Goal: Task Accomplishment & Management: Manage account settings

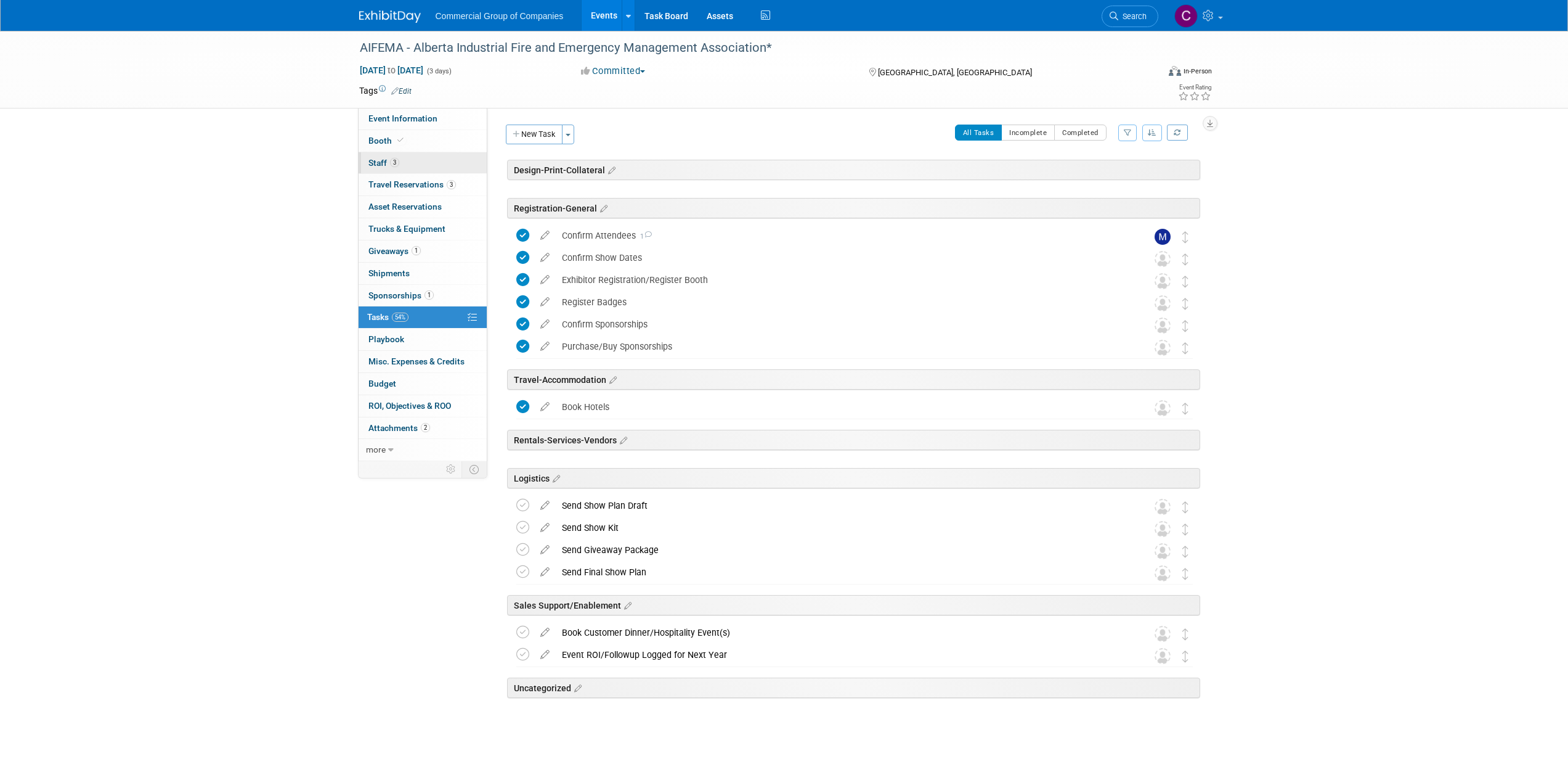
click at [438, 164] on link "3 Staff 3" at bounding box center [422, 163] width 128 height 22
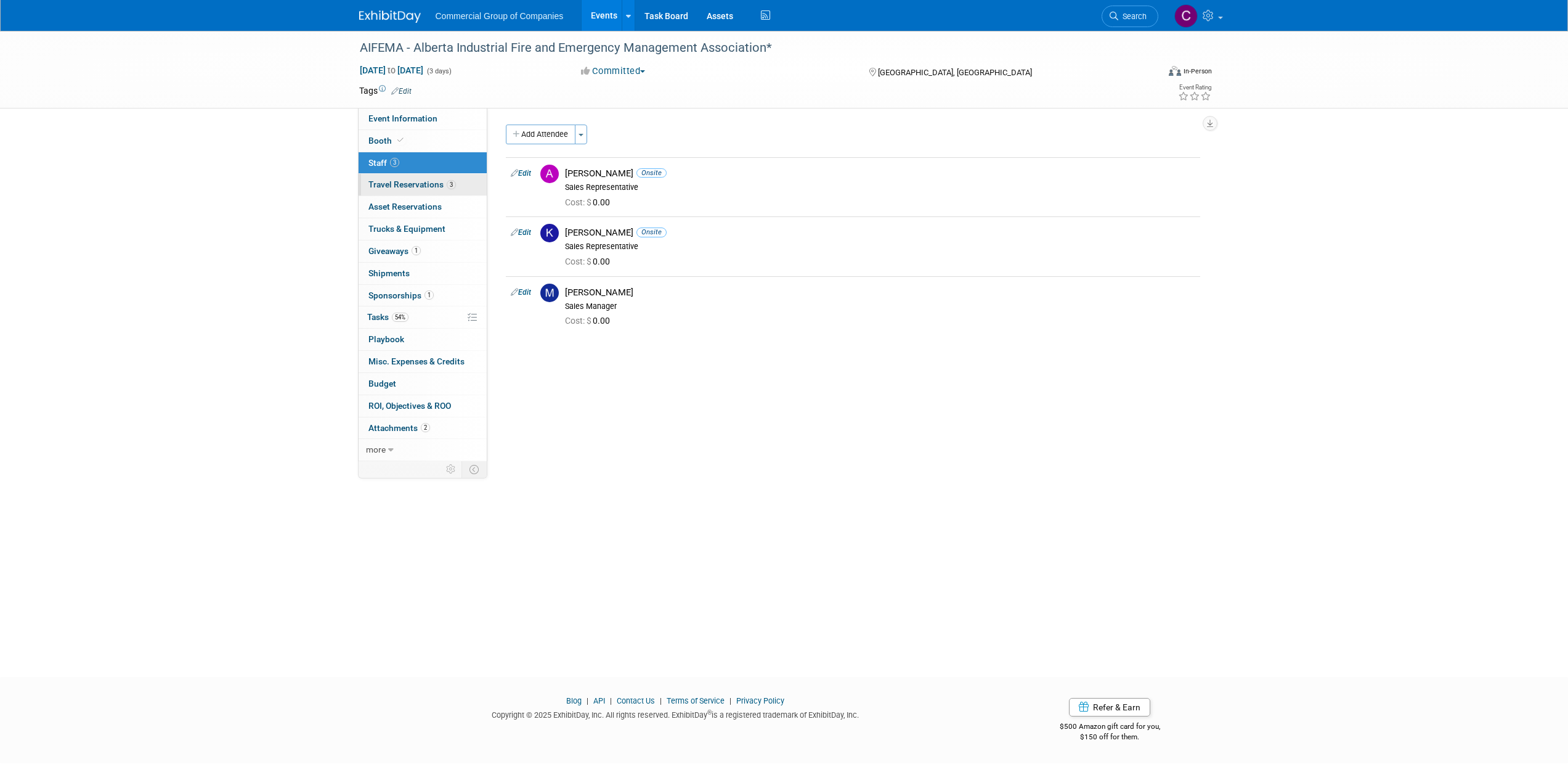
click at [420, 184] on span "Travel Reservations 3" at bounding box center [412, 184] width 88 height 10
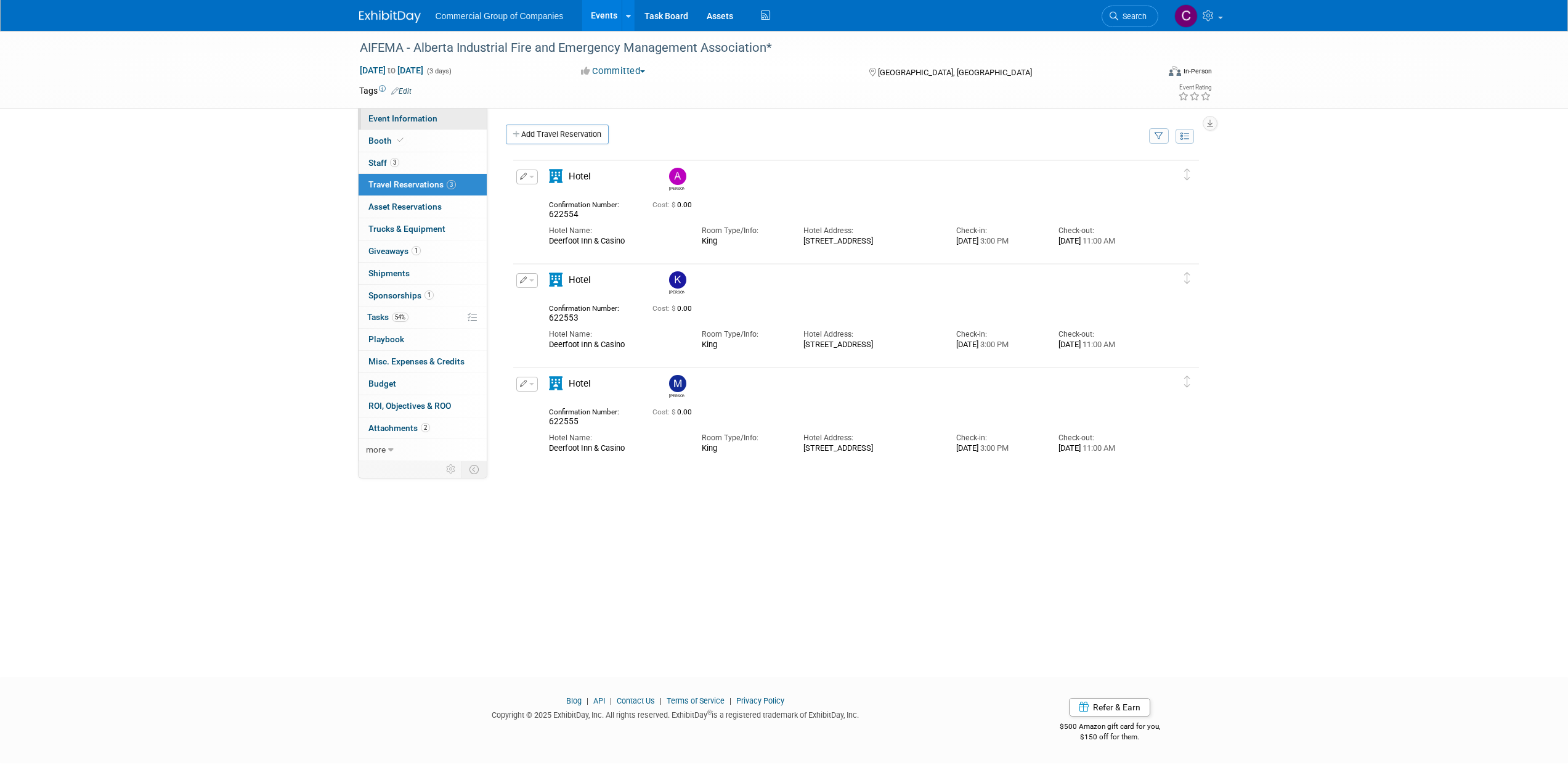
click at [410, 116] on span "Event Information" at bounding box center [403, 118] width 69 height 10
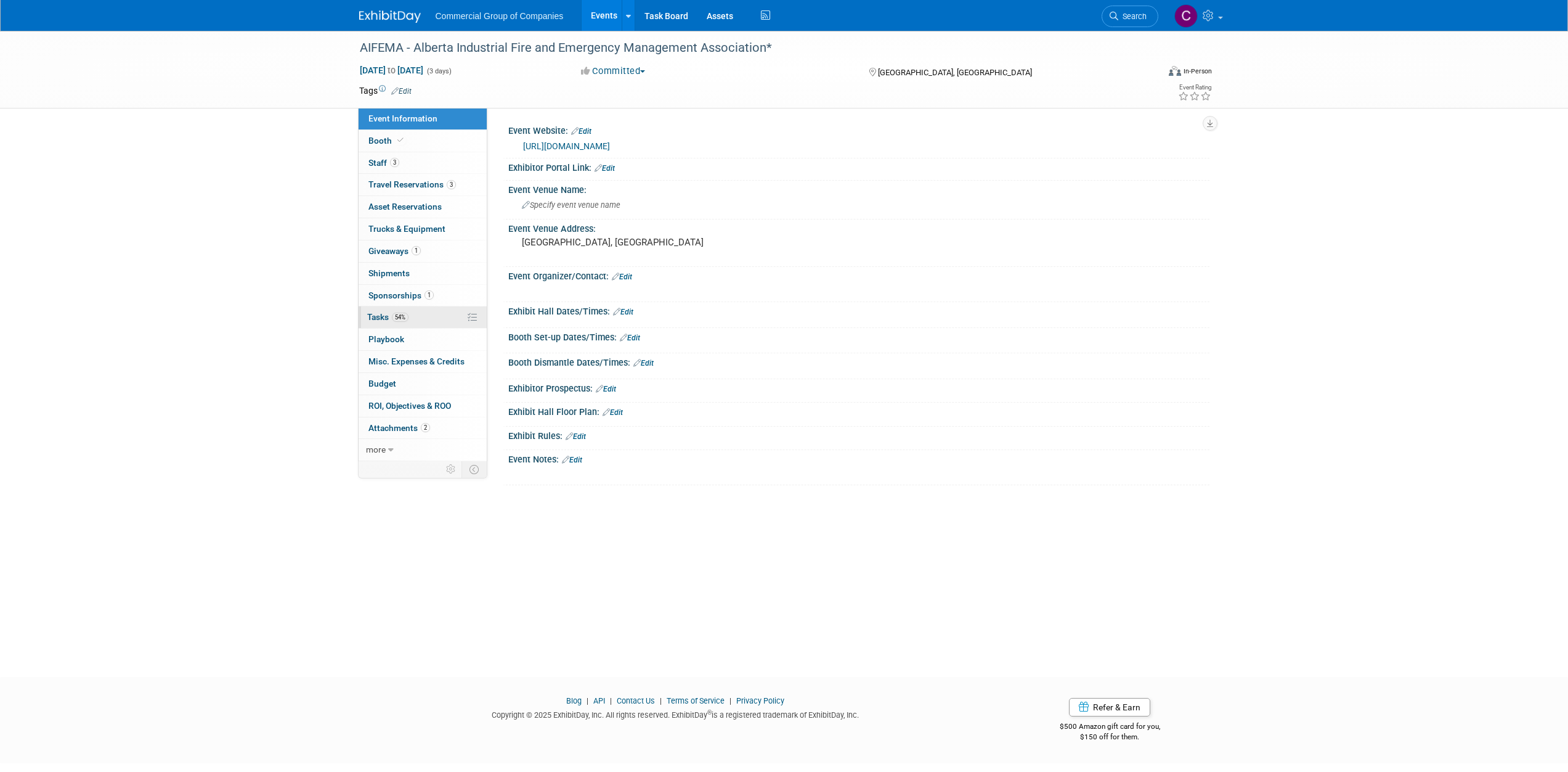
click at [428, 320] on link "54% Tasks 54%" at bounding box center [422, 317] width 128 height 22
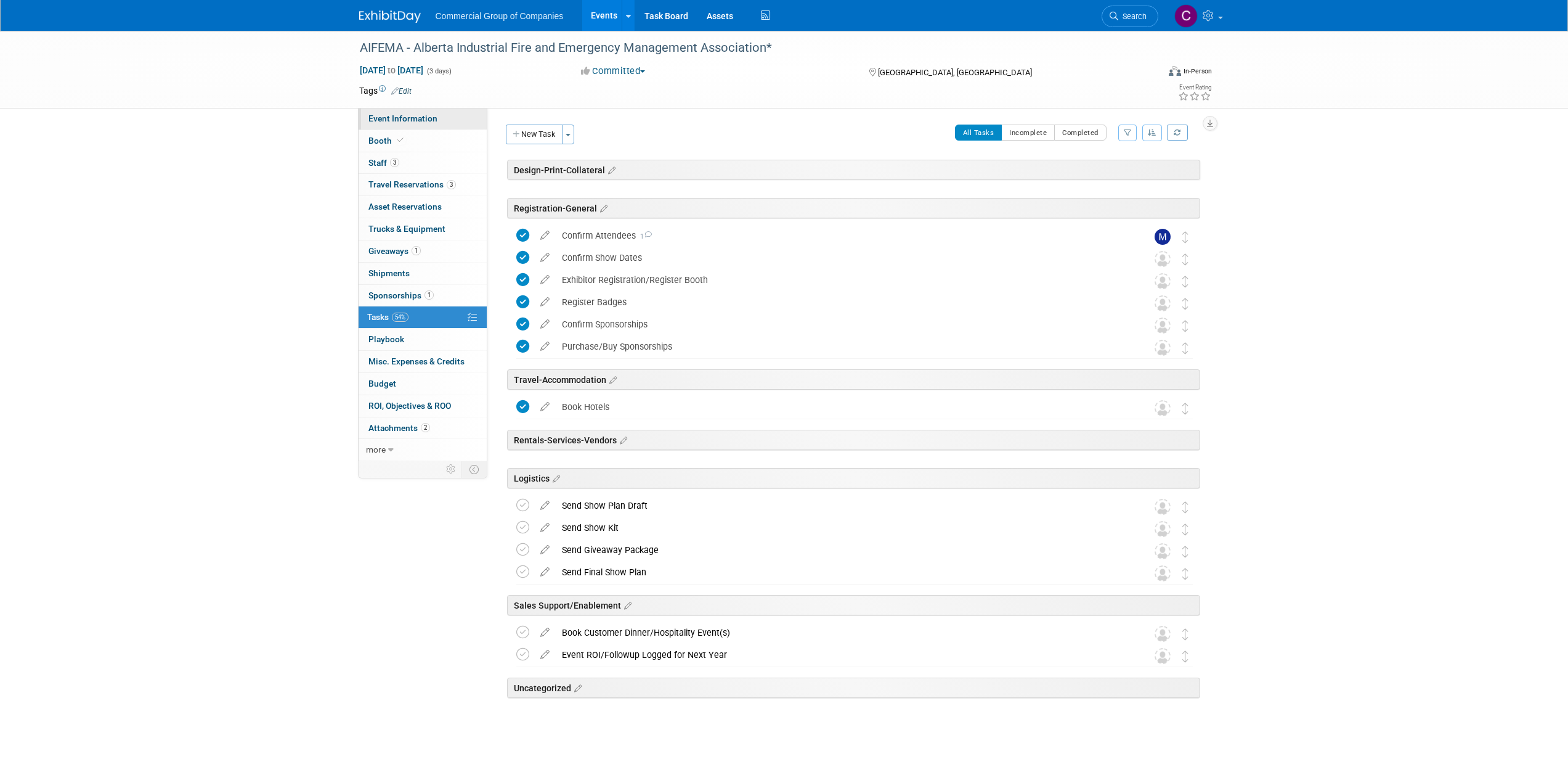
click at [382, 120] on span "Event Information" at bounding box center [403, 118] width 69 height 10
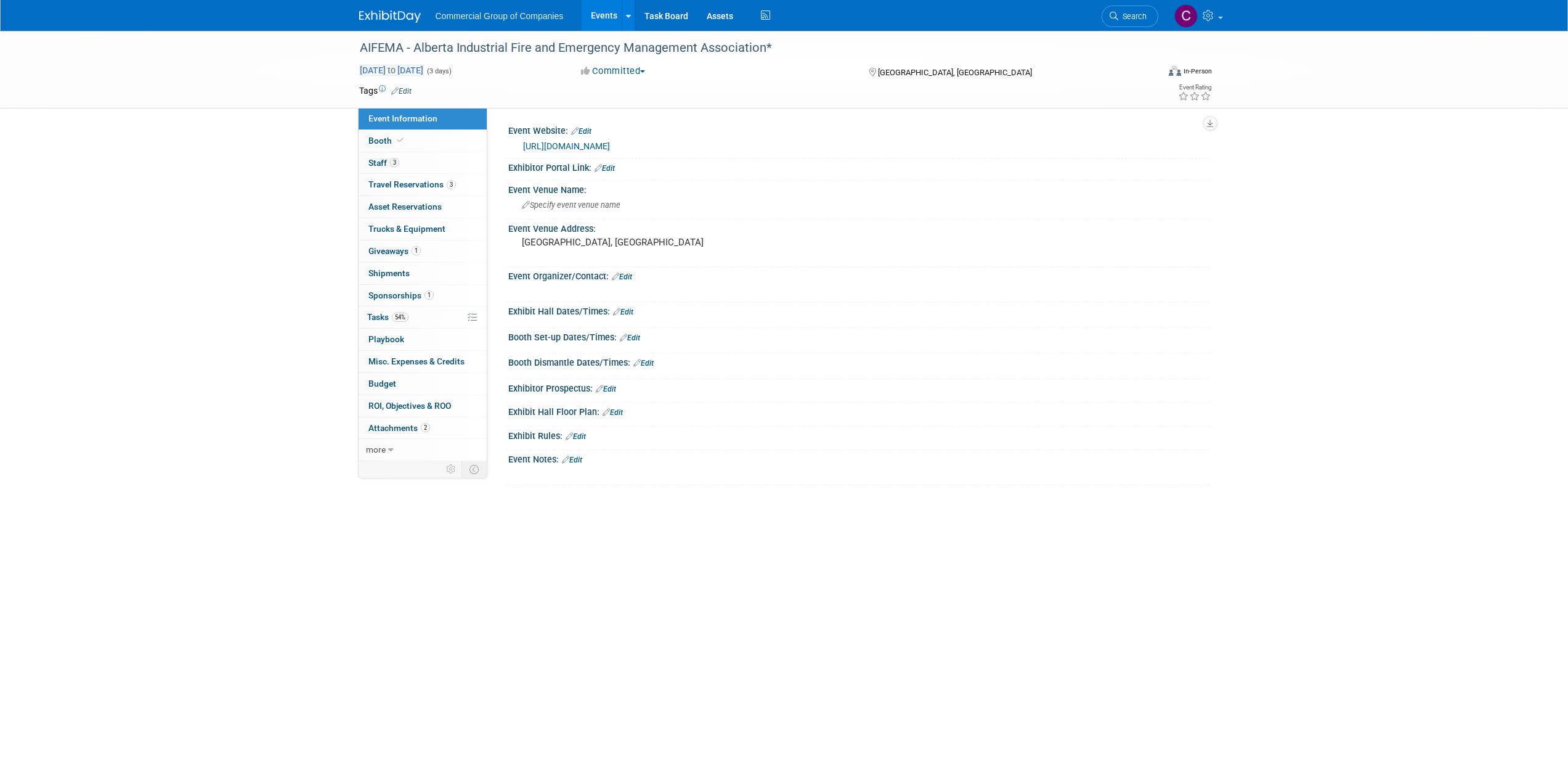
click at [424, 69] on span "[DATE] to [DATE]" at bounding box center [392, 70] width 65 height 11
select select "8"
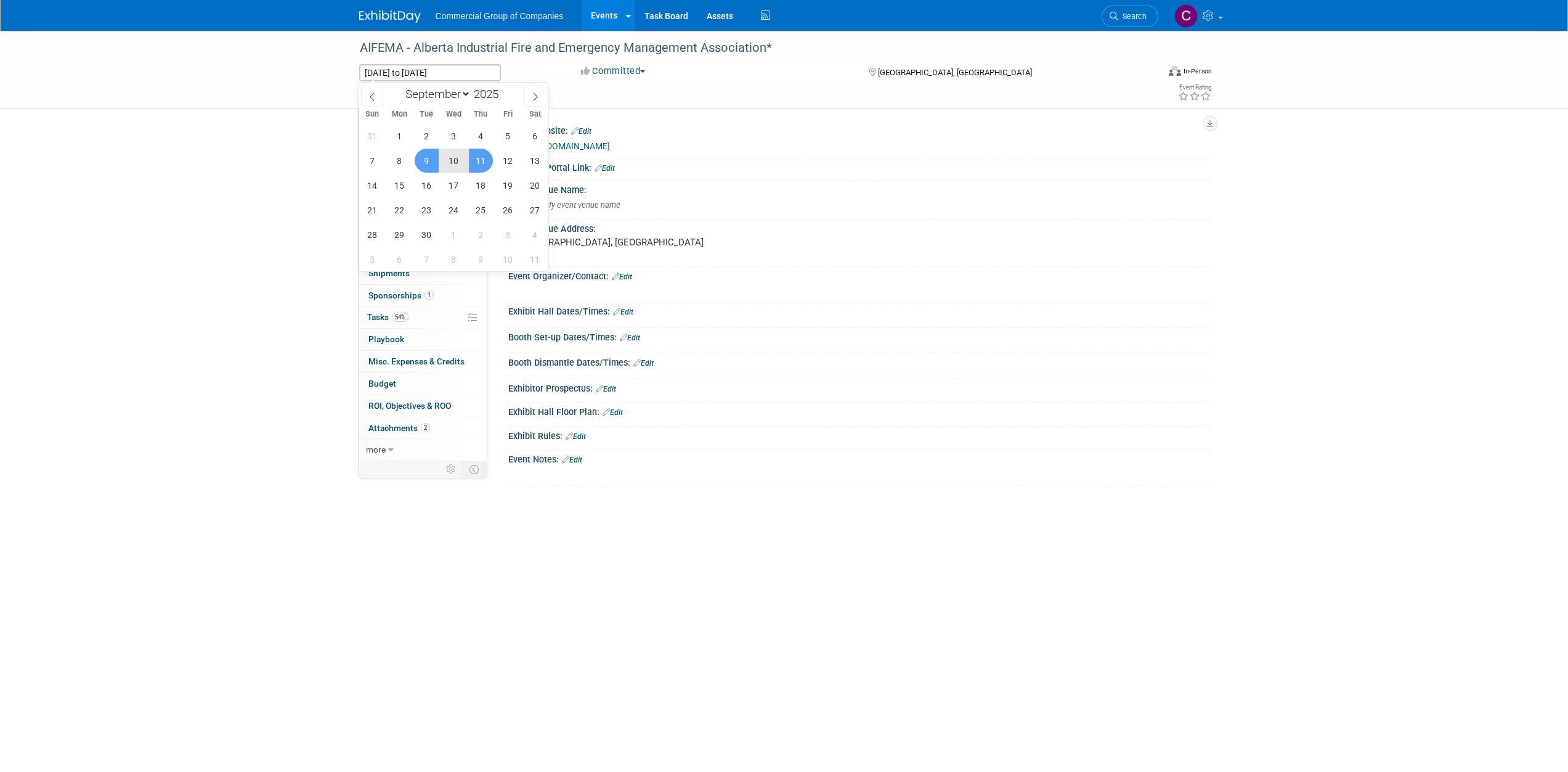
click at [452, 167] on span "10" at bounding box center [453, 160] width 24 height 24
type input "[DATE]"
click at [435, 164] on span "9" at bounding box center [426, 160] width 24 height 24
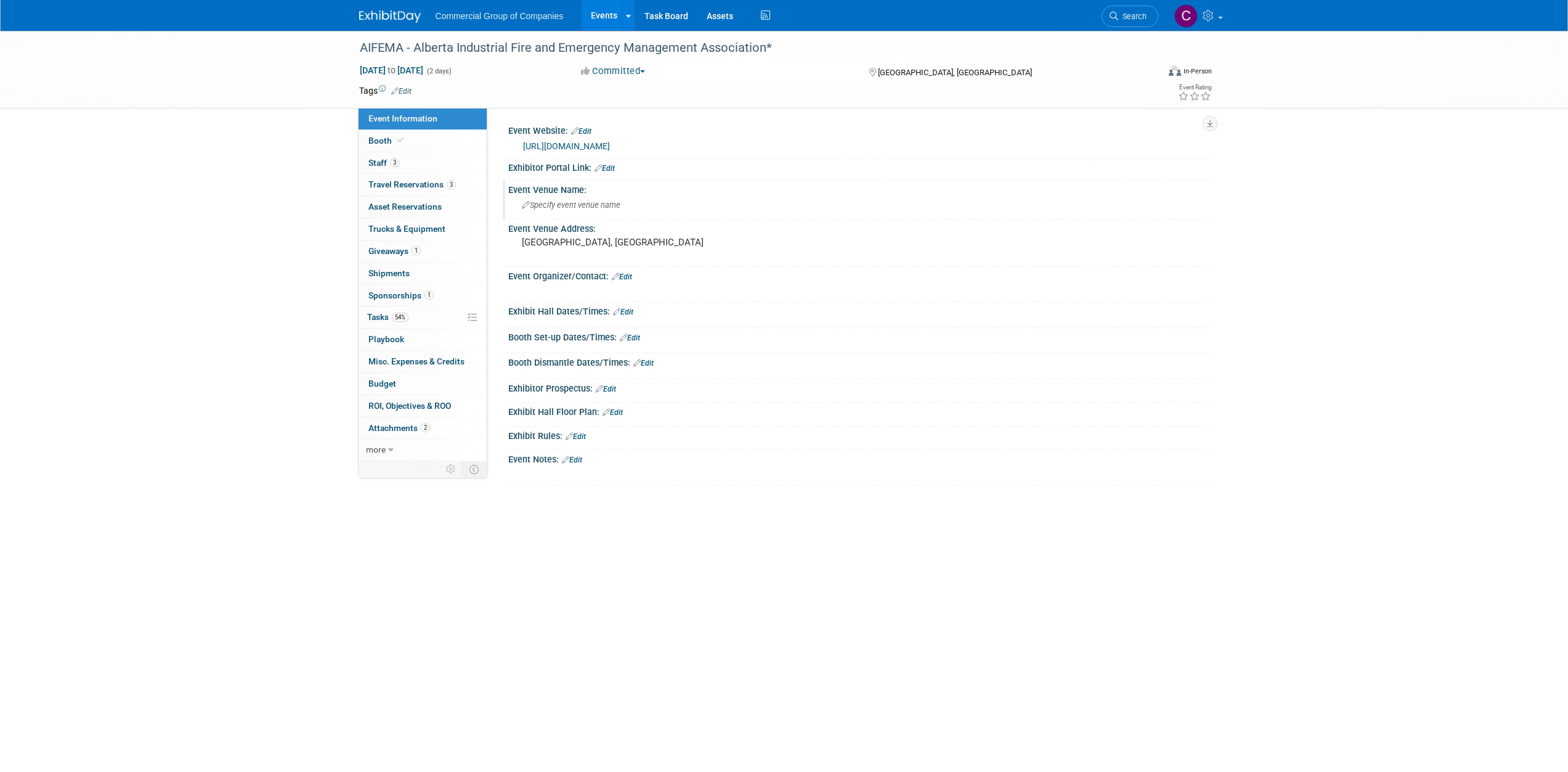
click at [594, 193] on div "Event Venue Name:" at bounding box center [858, 188] width 701 height 15
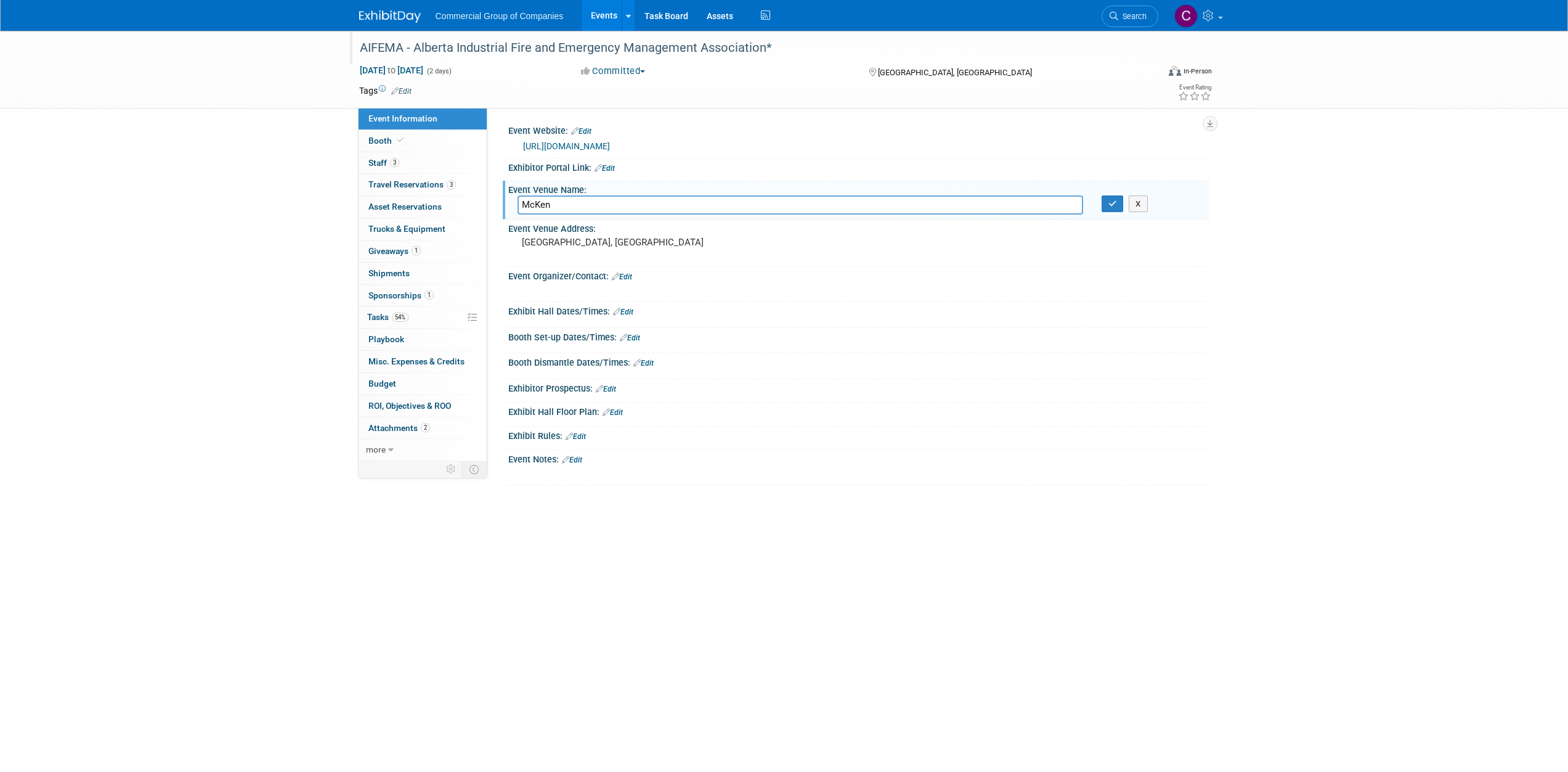
type input "McKen"
click at [561, 41] on div "AIFEMA - Alberta Industrial Fire and Emergency Management Association*" at bounding box center [748, 48] width 785 height 22
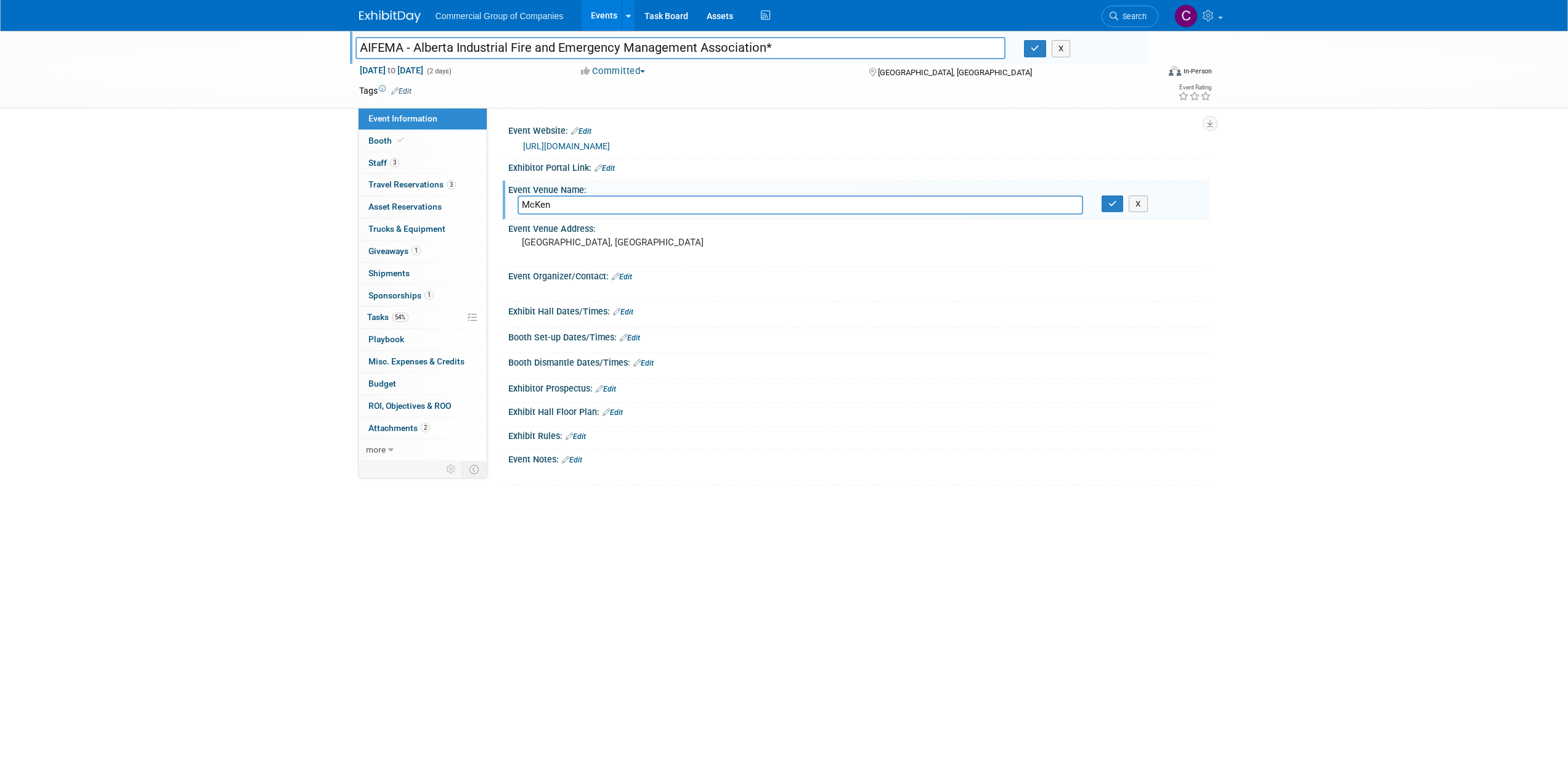
click at [800, 48] on input "AIFEMA - Alberta Industrial Fire and Emergency Management Association*" at bounding box center [680, 48] width 650 height 22
type input "AIFEMA - Alberta Industrial Fire and Emergency Management Association GOLF TOUR…"
click at [1034, 53] on button "button" at bounding box center [1035, 48] width 22 height 17
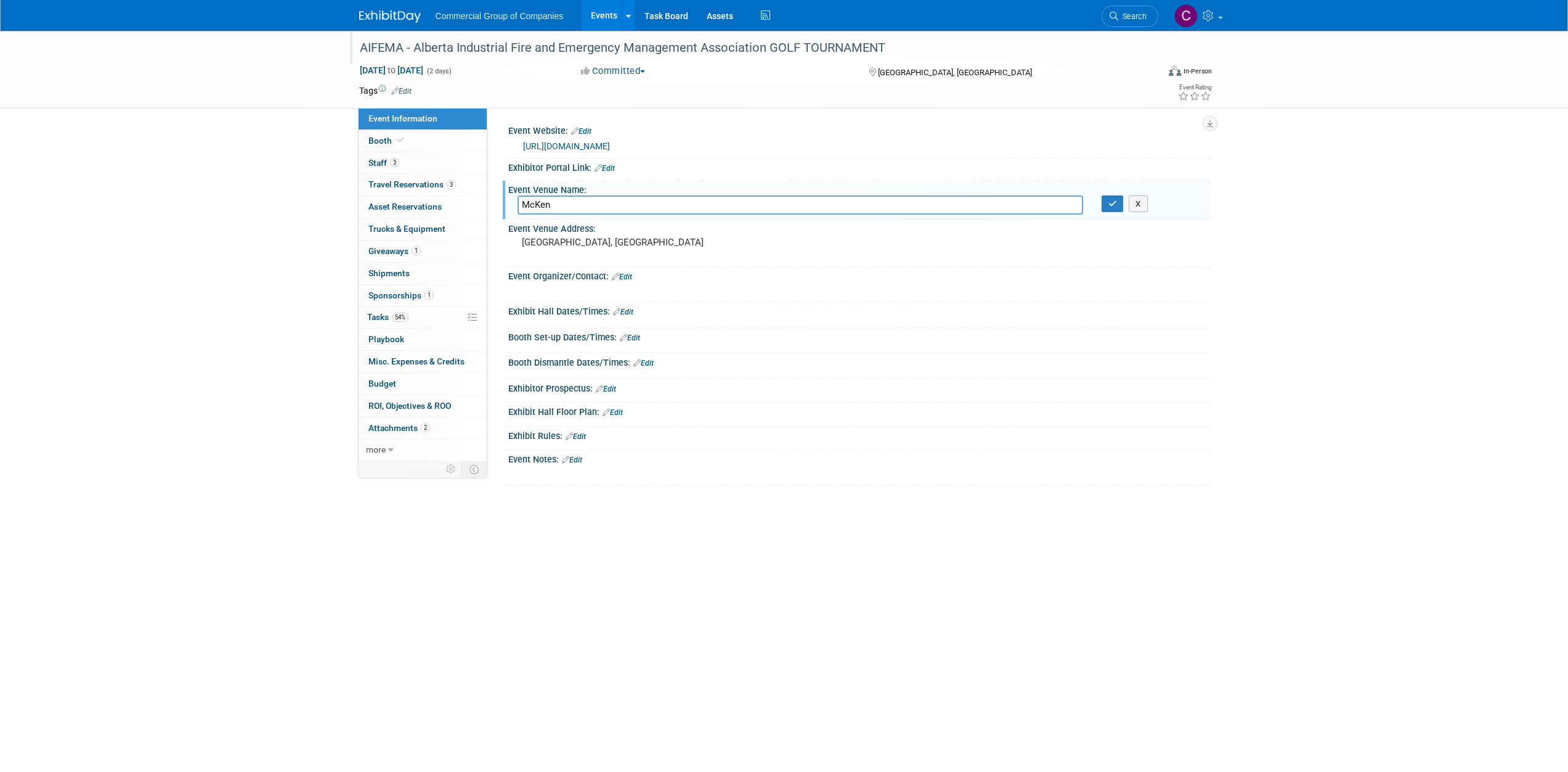
click at [610, 145] on link "[URL][DOMAIN_NAME]" at bounding box center [566, 146] width 87 height 10
click at [469, 184] on link "3 Travel Reservations 3" at bounding box center [422, 184] width 128 height 22
